Goal: Navigation & Orientation: Find specific page/section

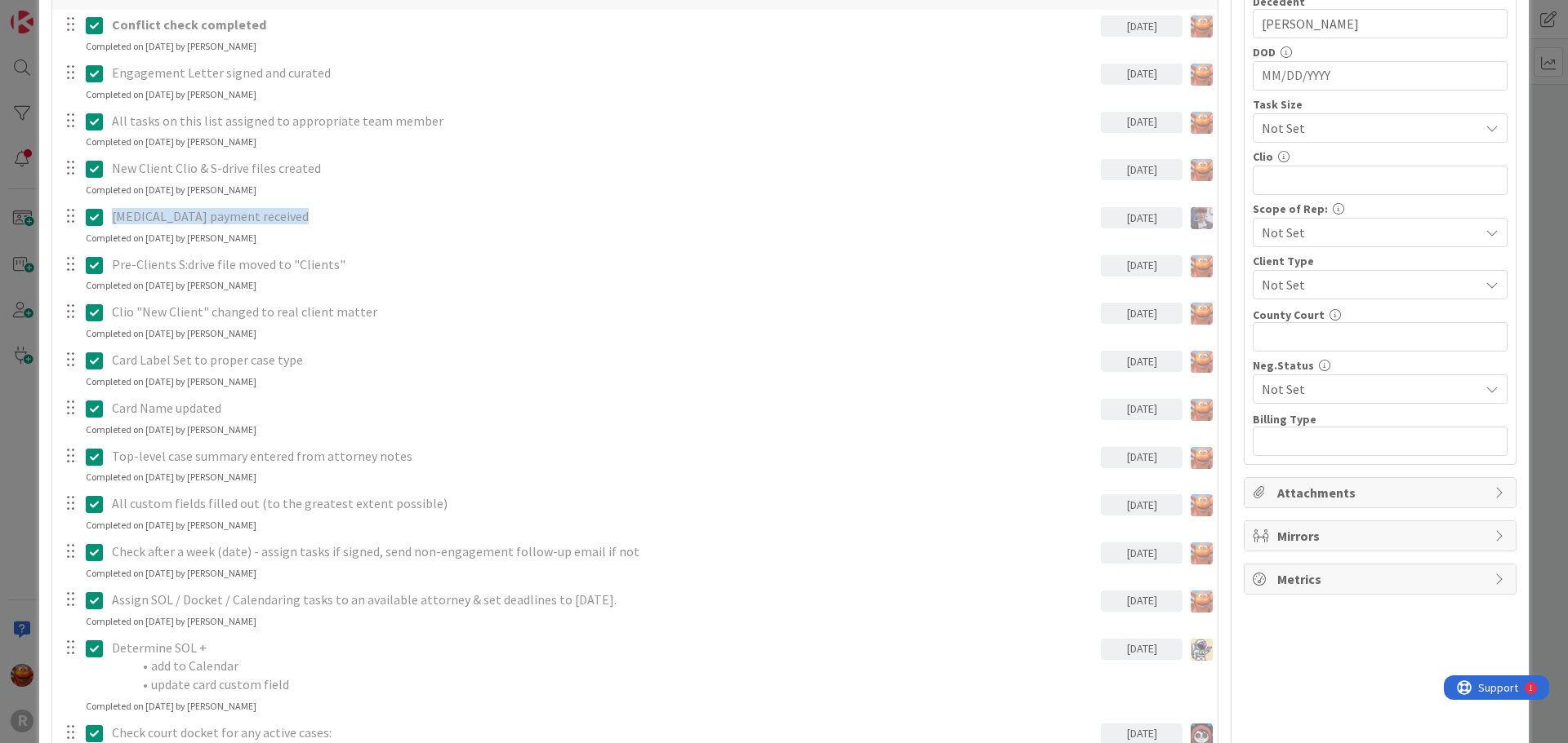
click at [19, 360] on div "ID 2860 Litigation Matter Workflow (FL2) Strategy In Progress Title 15 / 128 [P…" at bounding box center [784, 372] width 1568 height 743
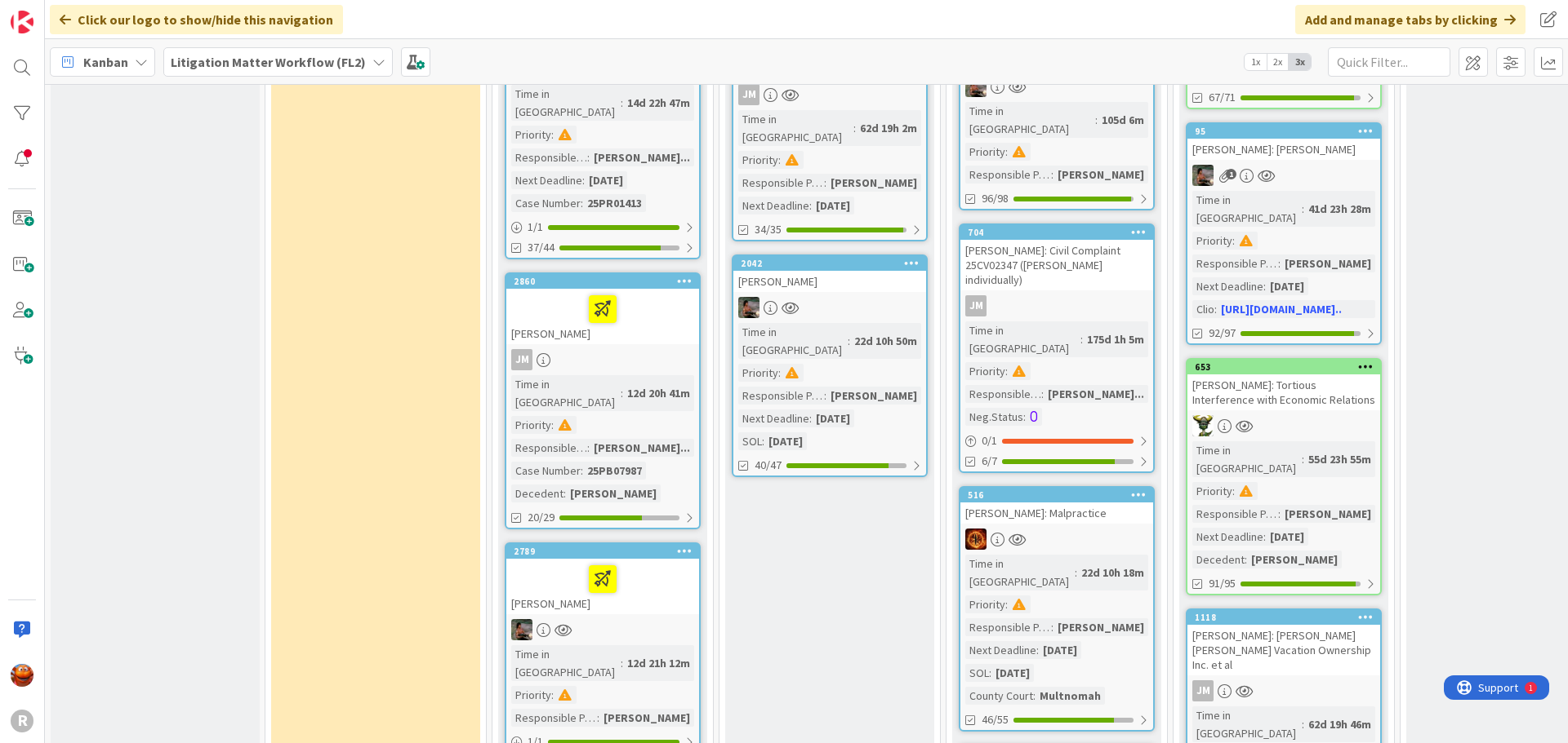
click at [125, 49] on div "Kanban" at bounding box center [102, 62] width 105 height 30
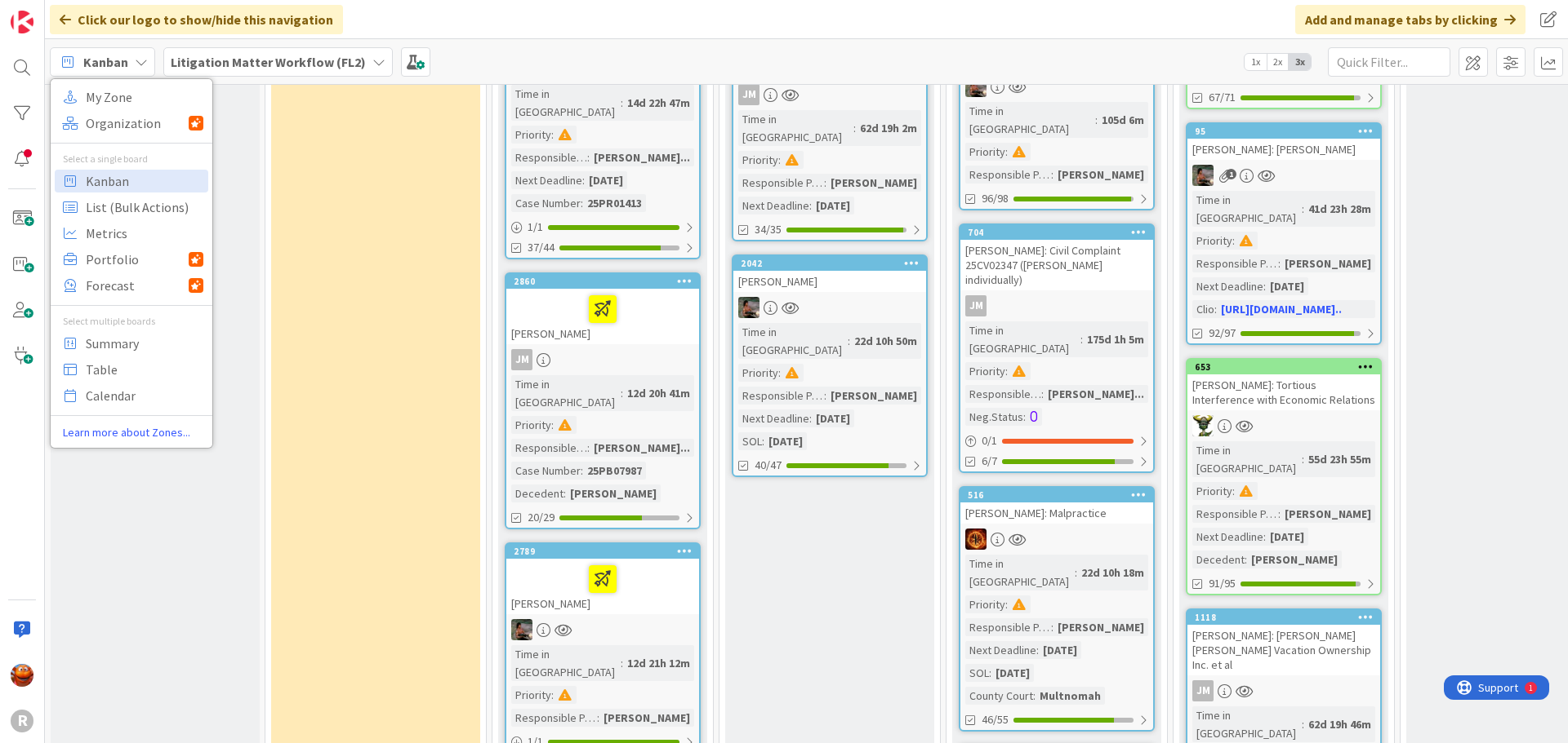
click at [596, 272] on div "2860 [PERSON_NAME] Time in Column : 12d 20h 41m Priority : Responsible Paralega…" at bounding box center [603, 400] width 196 height 257
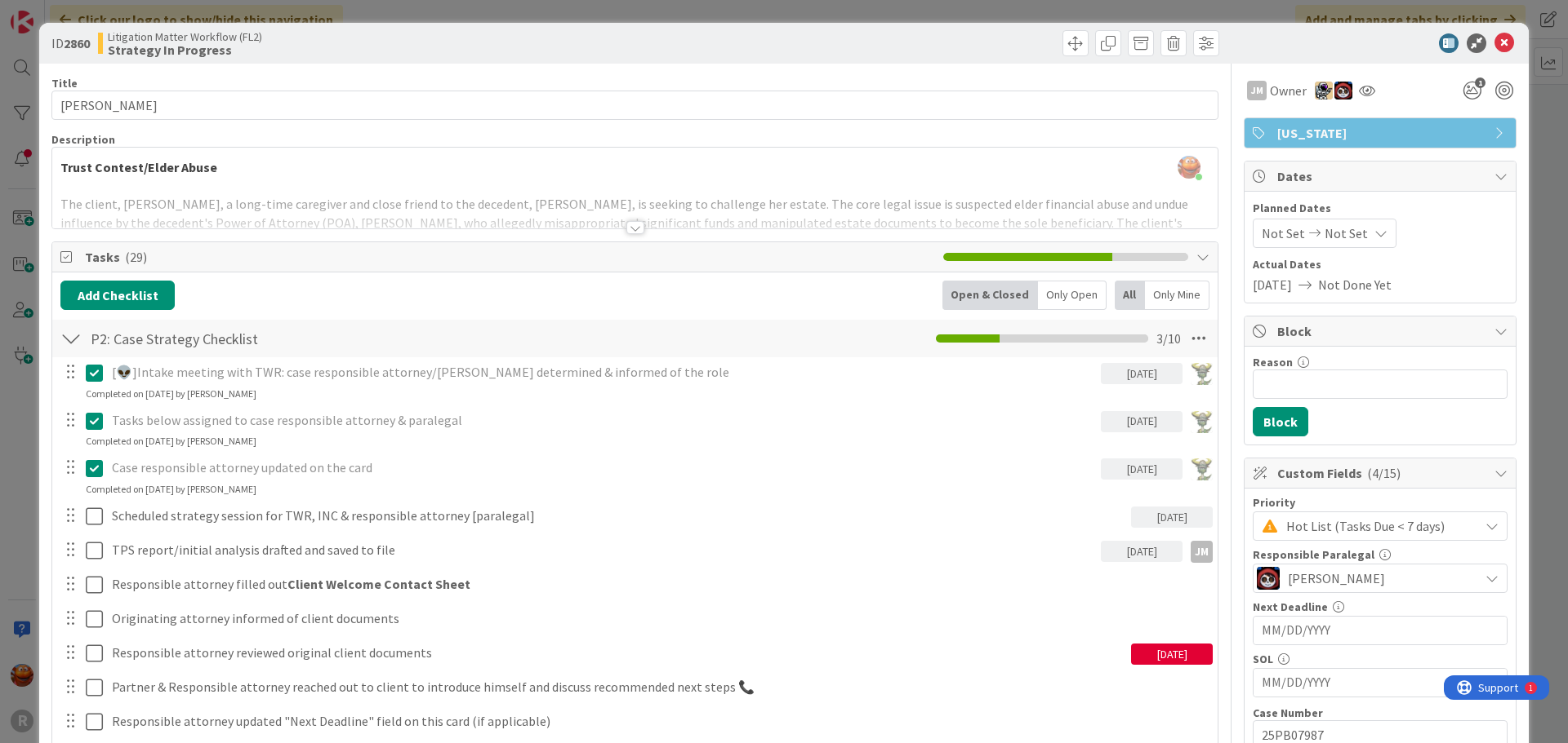
click at [31, 392] on div "ID 2860 Litigation Matter Workflow (FL2) Strategy In Progress Title 15 / 128 [P…" at bounding box center [784, 372] width 1568 height 743
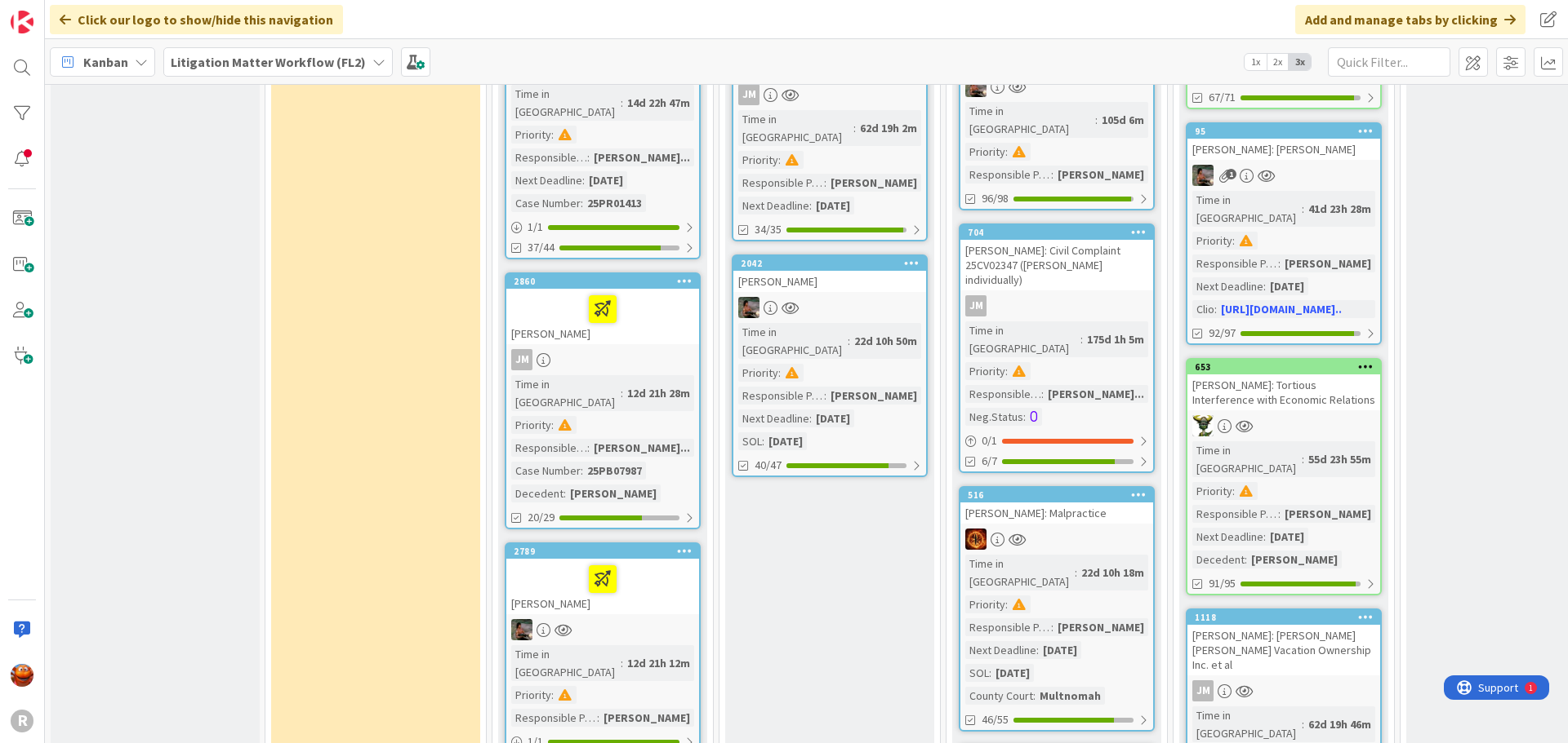
click at [123, 63] on span "Kanban" at bounding box center [105, 62] width 45 height 20
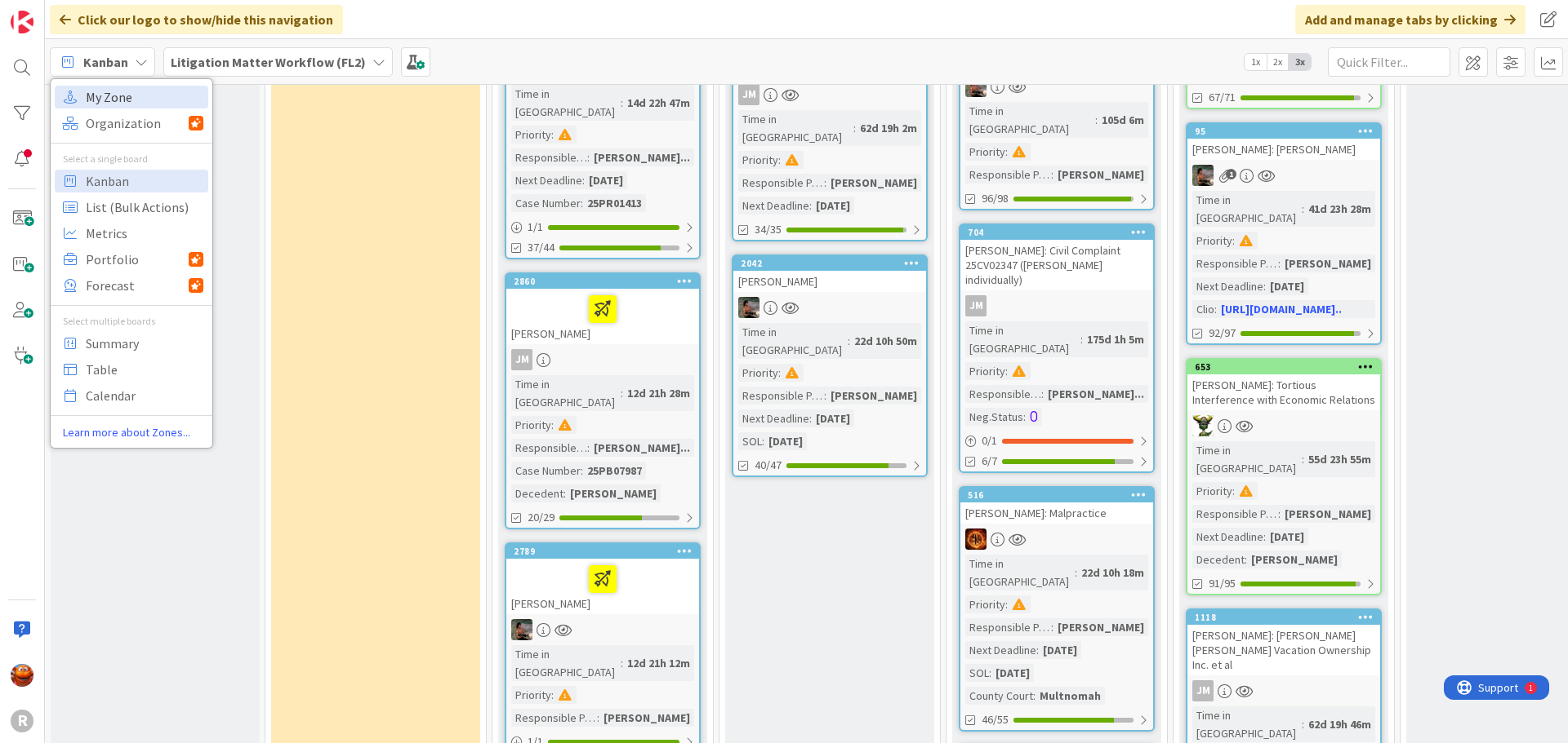
click at [115, 90] on span "My Zone" at bounding box center [144, 97] width 118 height 25
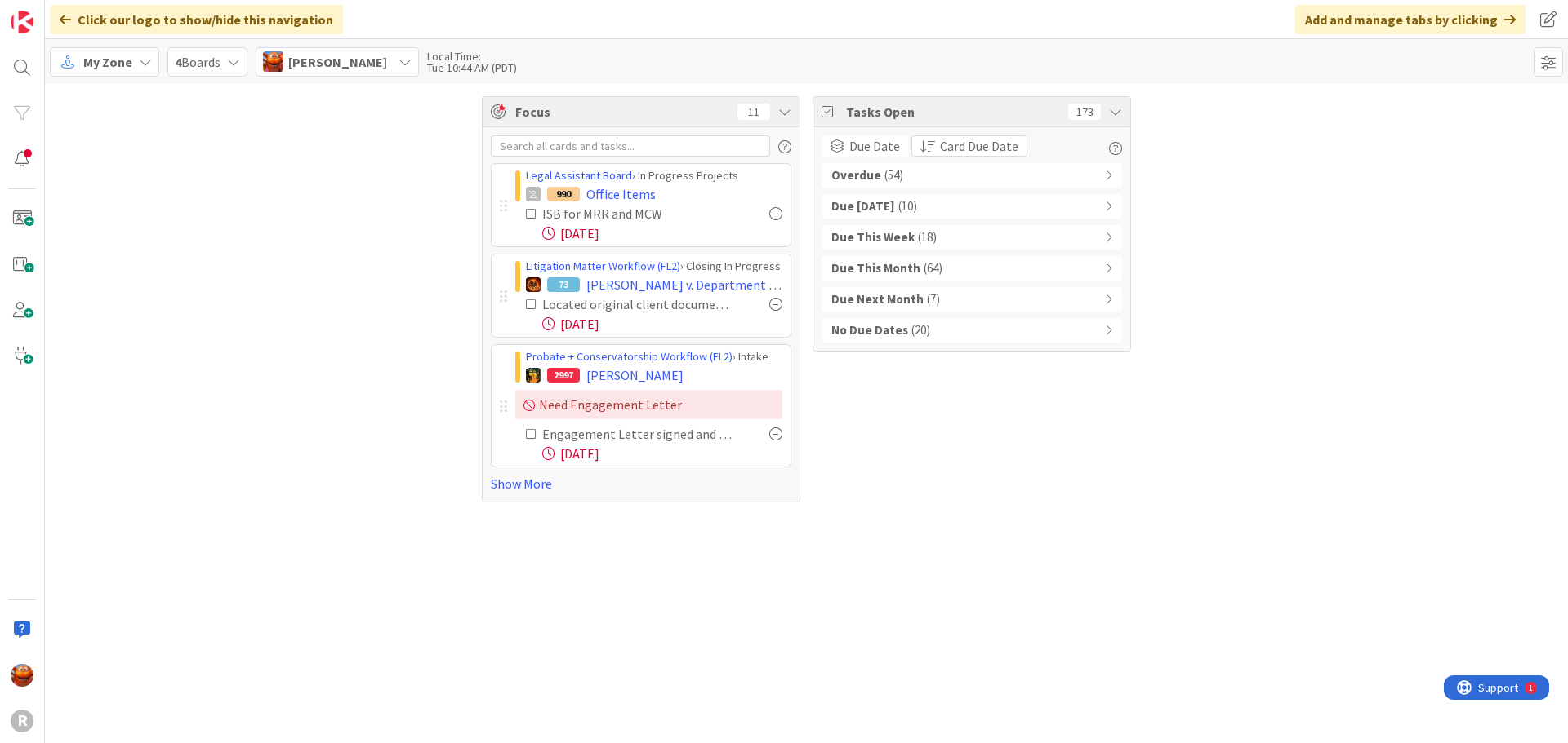
click at [857, 176] on b "Overdue" at bounding box center [856, 175] width 50 height 19
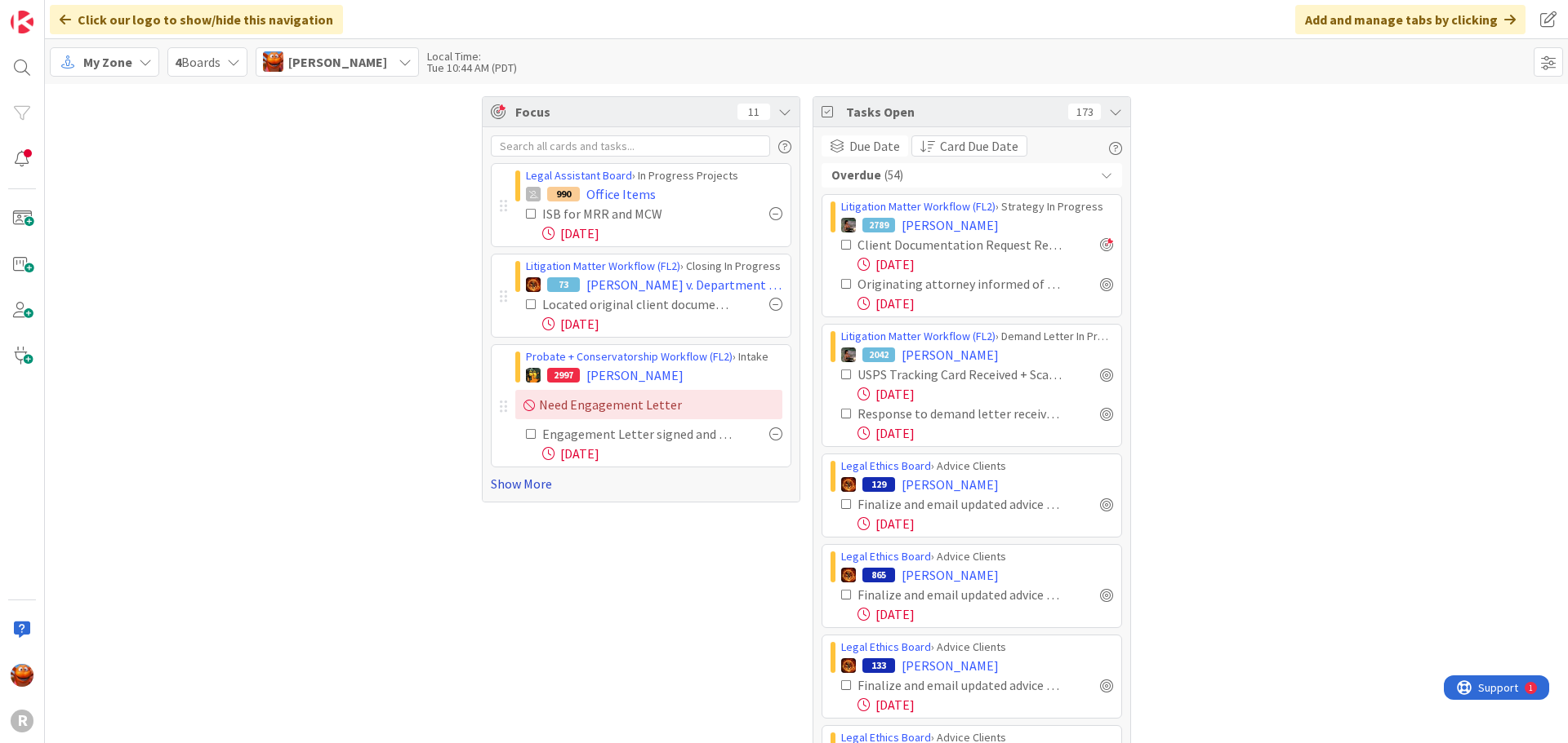
click at [558, 488] on link "Show More" at bounding box center [640, 484] width 300 height 20
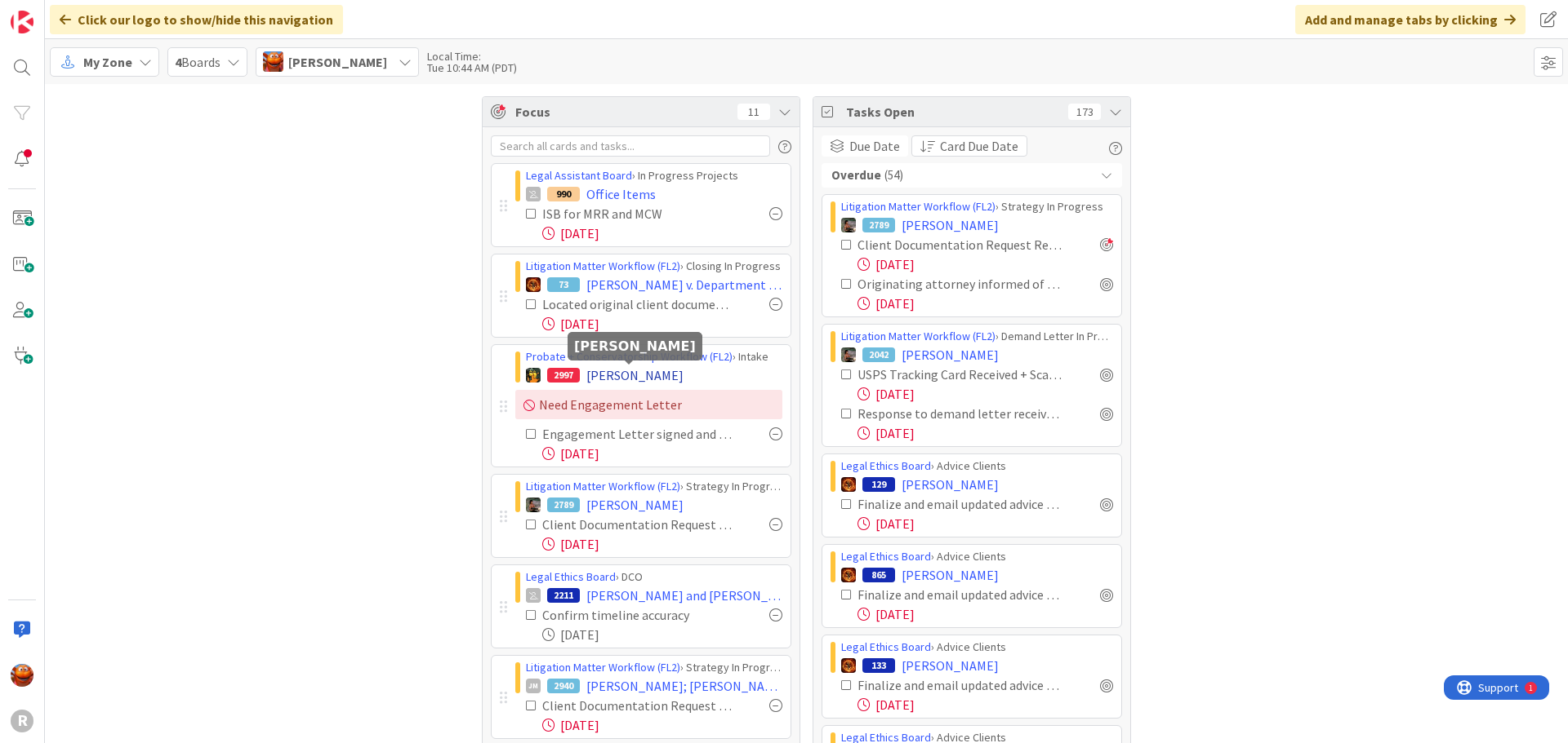
click at [610, 381] on span "[PERSON_NAME]" at bounding box center [634, 375] width 97 height 20
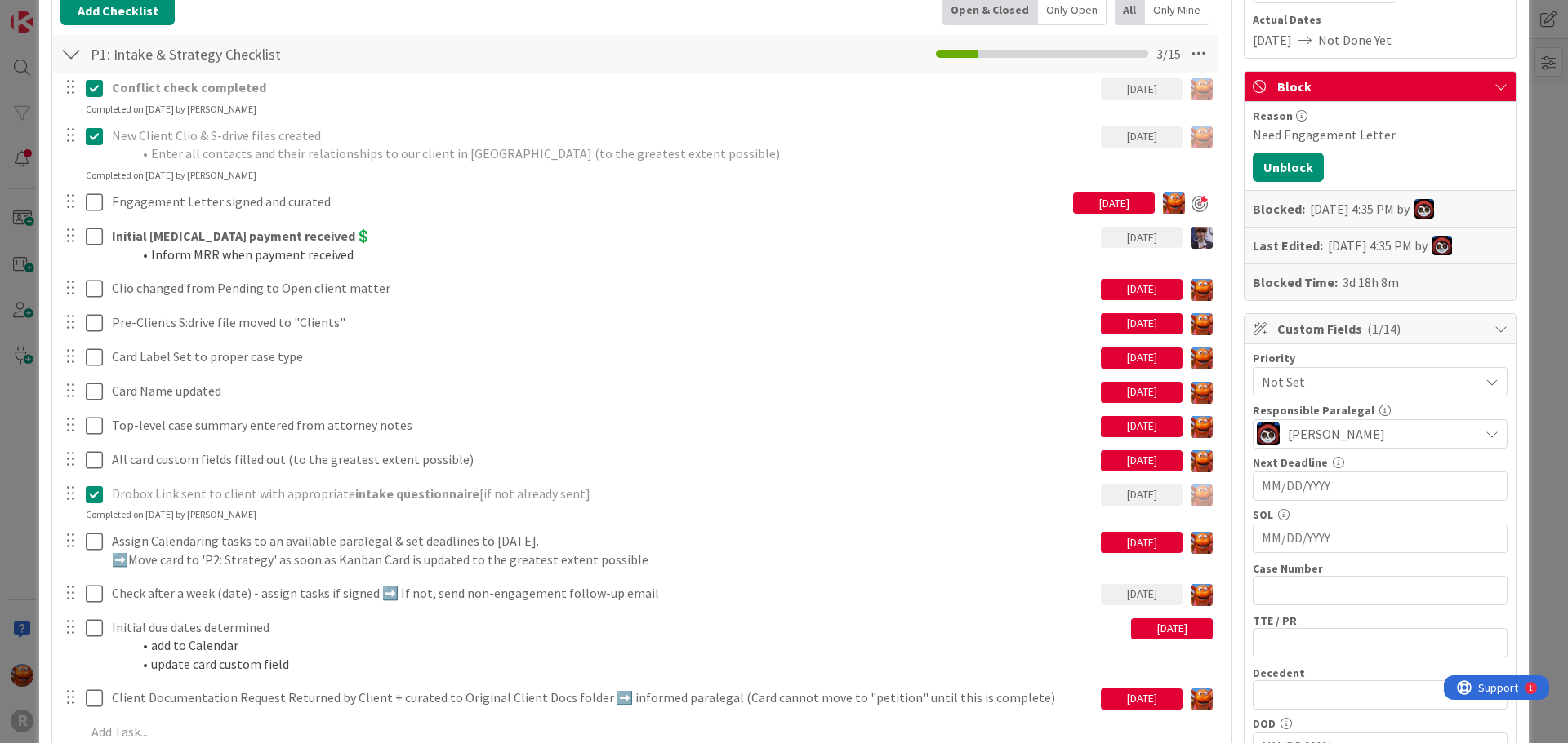
scroll to position [489, 0]
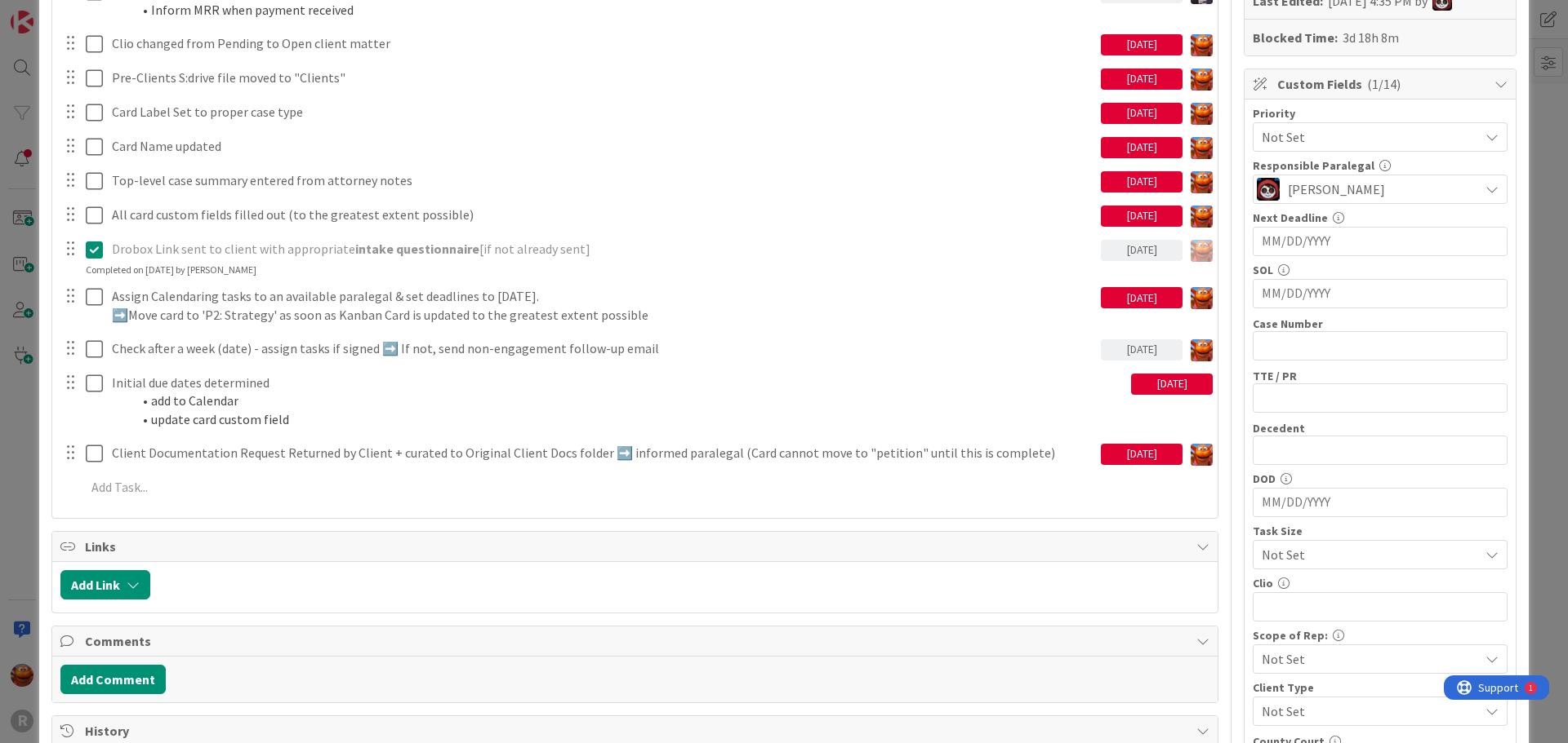
click at [12, 347] on div "ID 2997 Probate + Conservatorship Workflow (FL2) Intake Title 15 / 128 [PERSON_…" at bounding box center [784, 372] width 1568 height 743
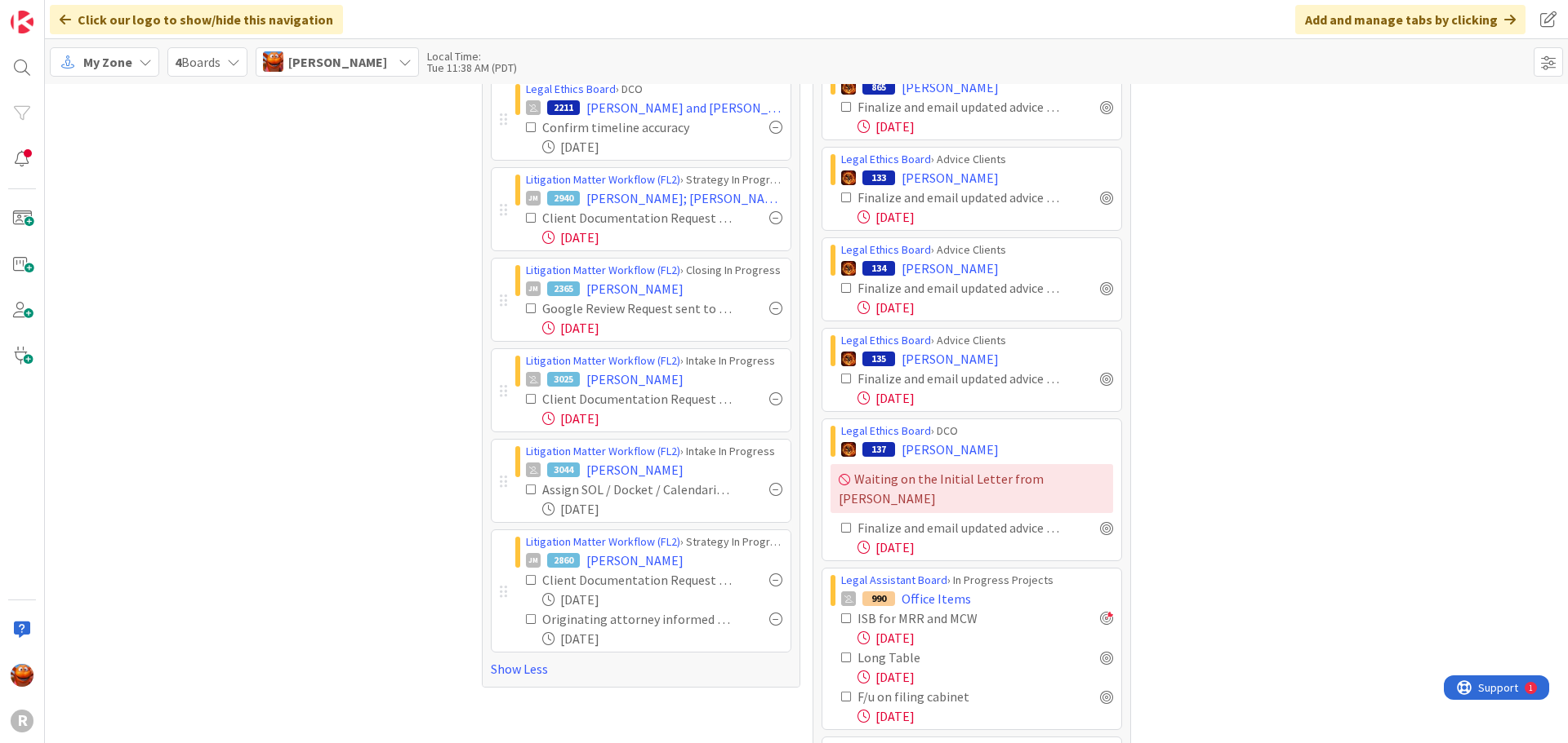
scroll to position [489, 0]
click at [506, 666] on link "Show Less" at bounding box center [640, 668] width 300 height 20
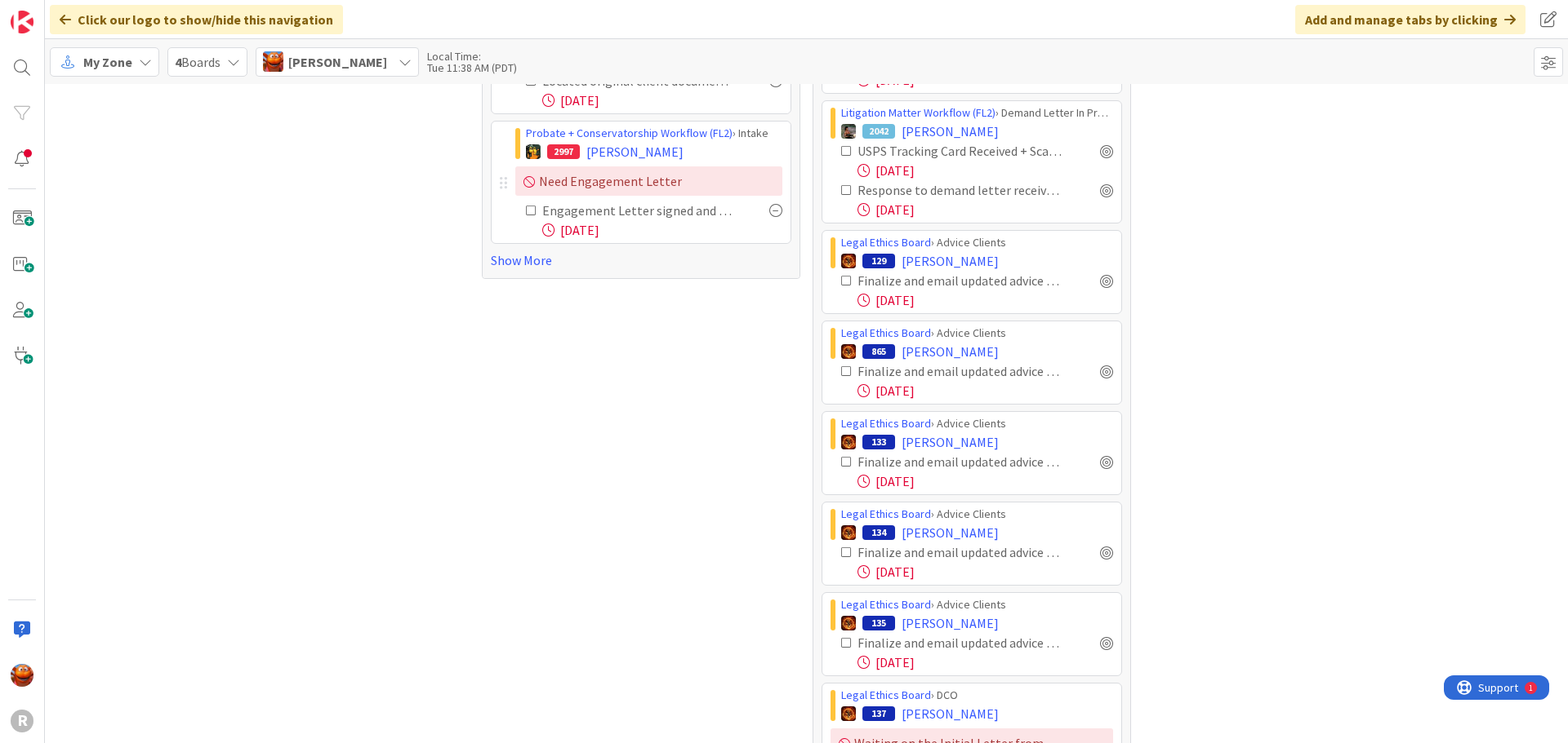
scroll to position [0, 0]
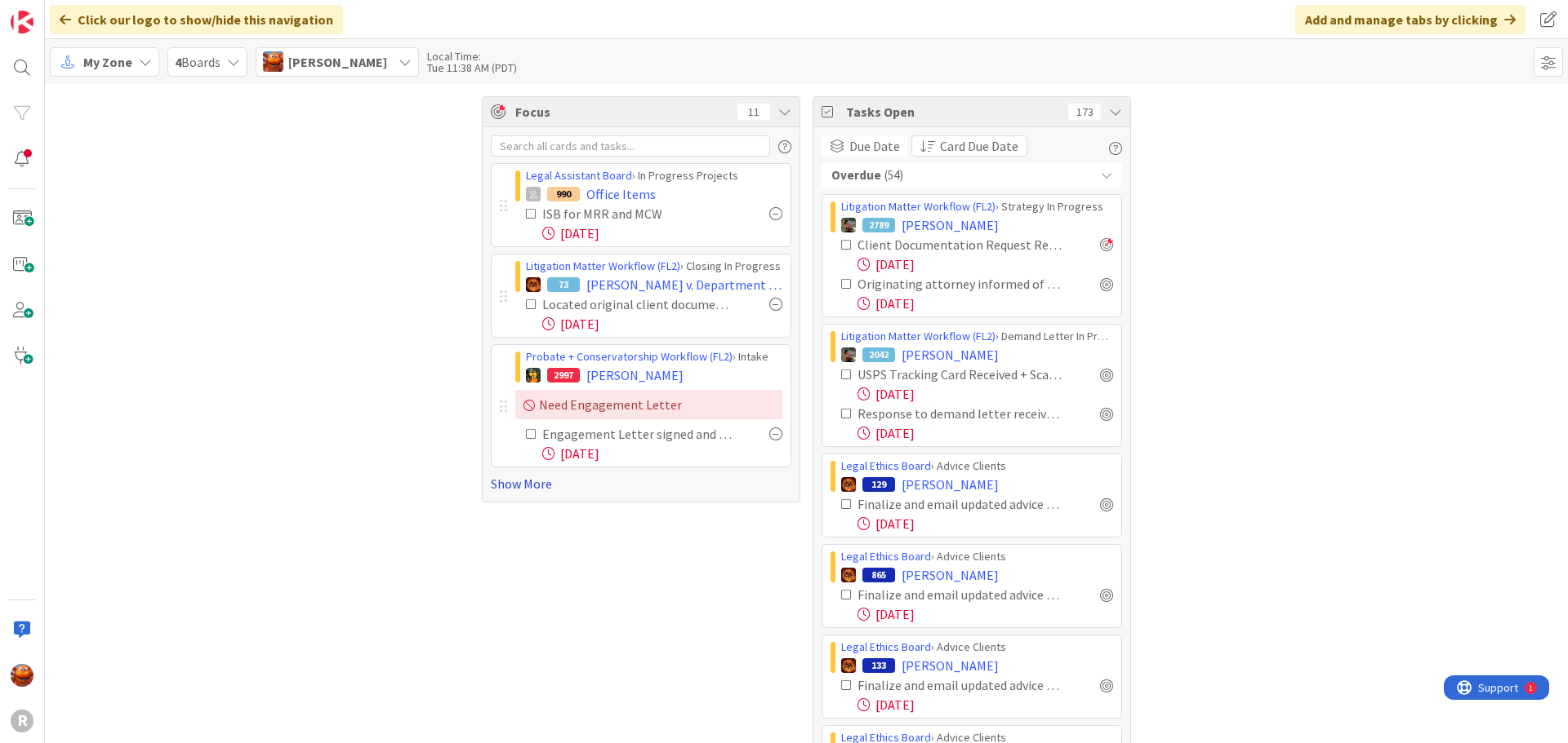
click at [522, 483] on link "Show More" at bounding box center [640, 484] width 300 height 20
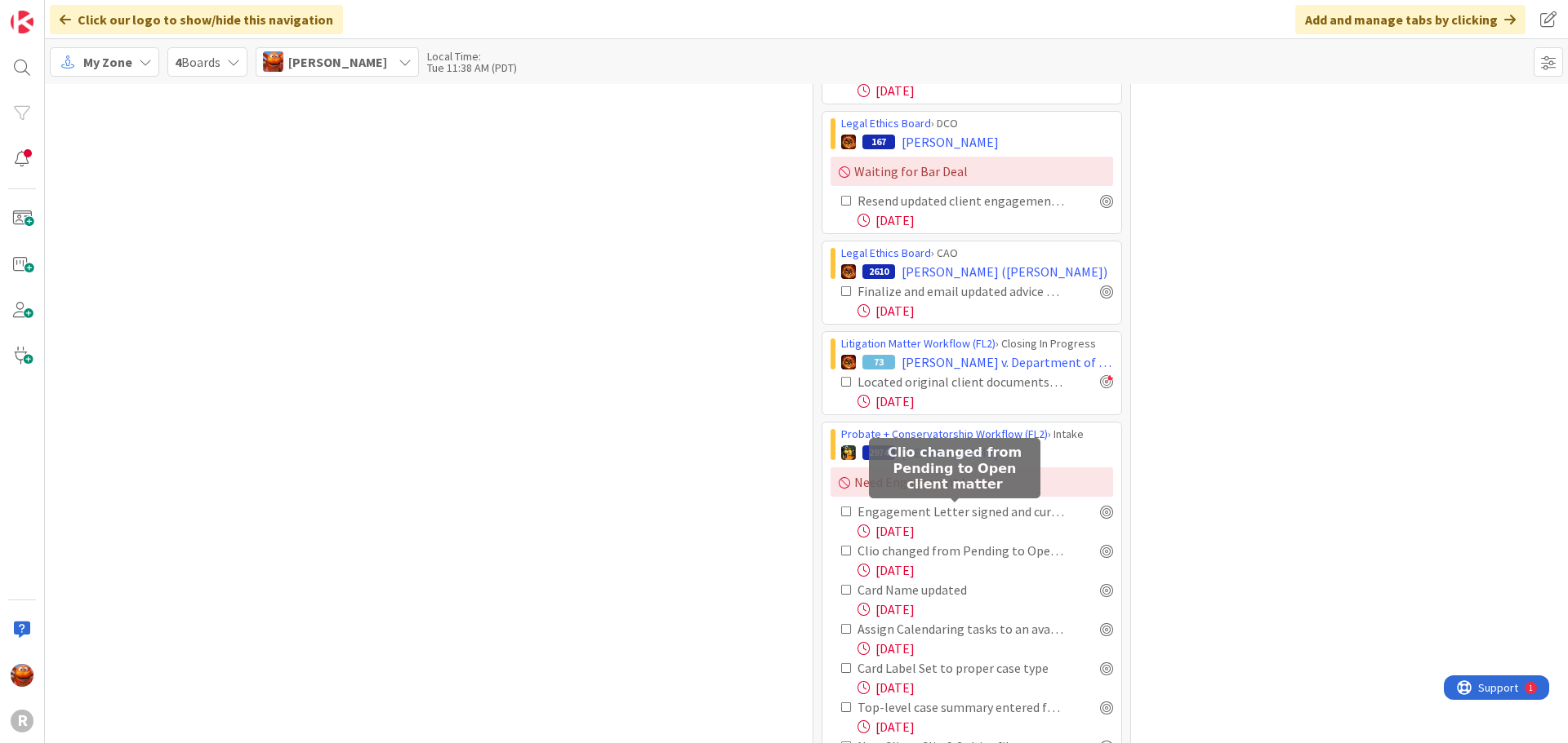
scroll to position [1142, 0]
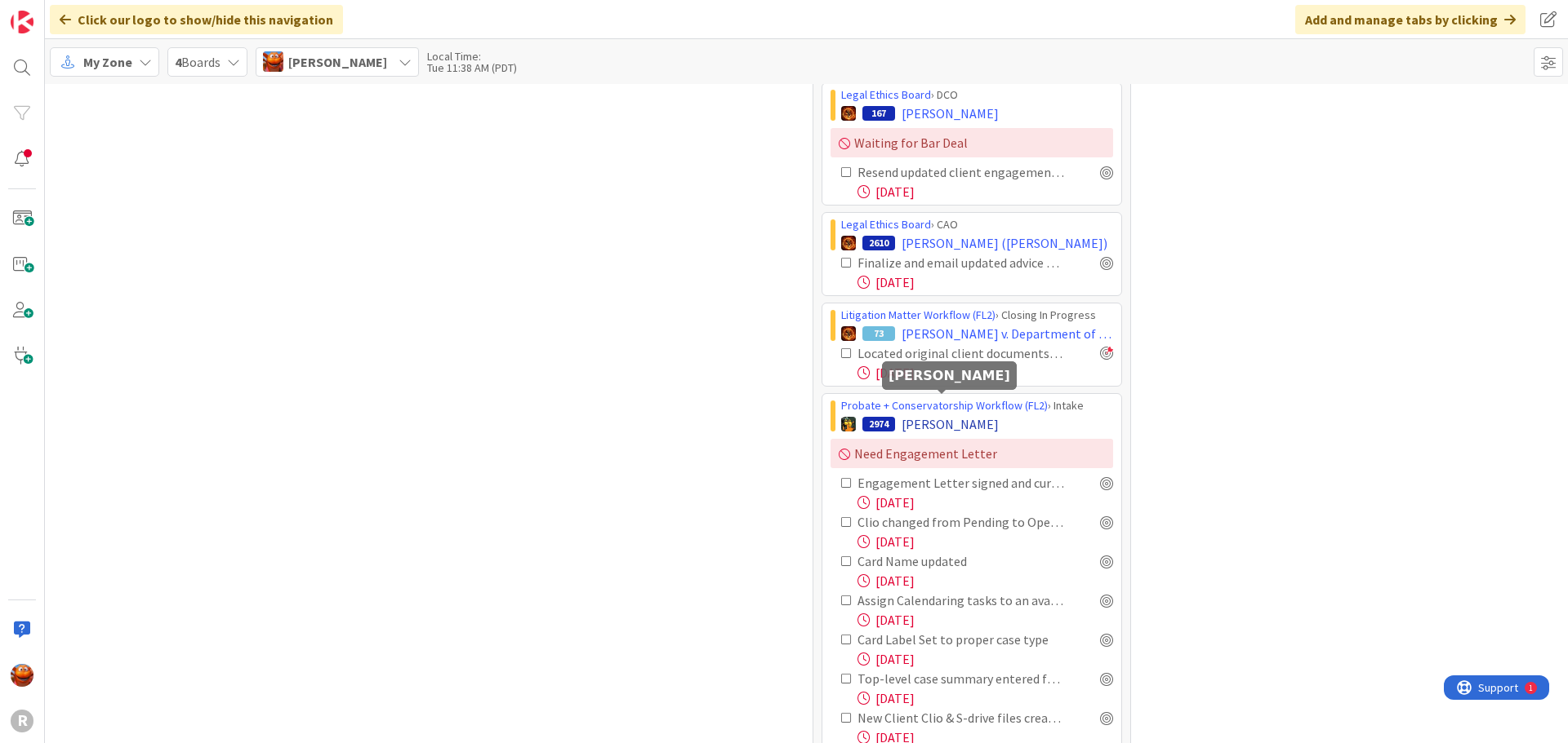
click at [915, 414] on span "[PERSON_NAME]" at bounding box center [950, 424] width 97 height 20
